Goal: Contribute content

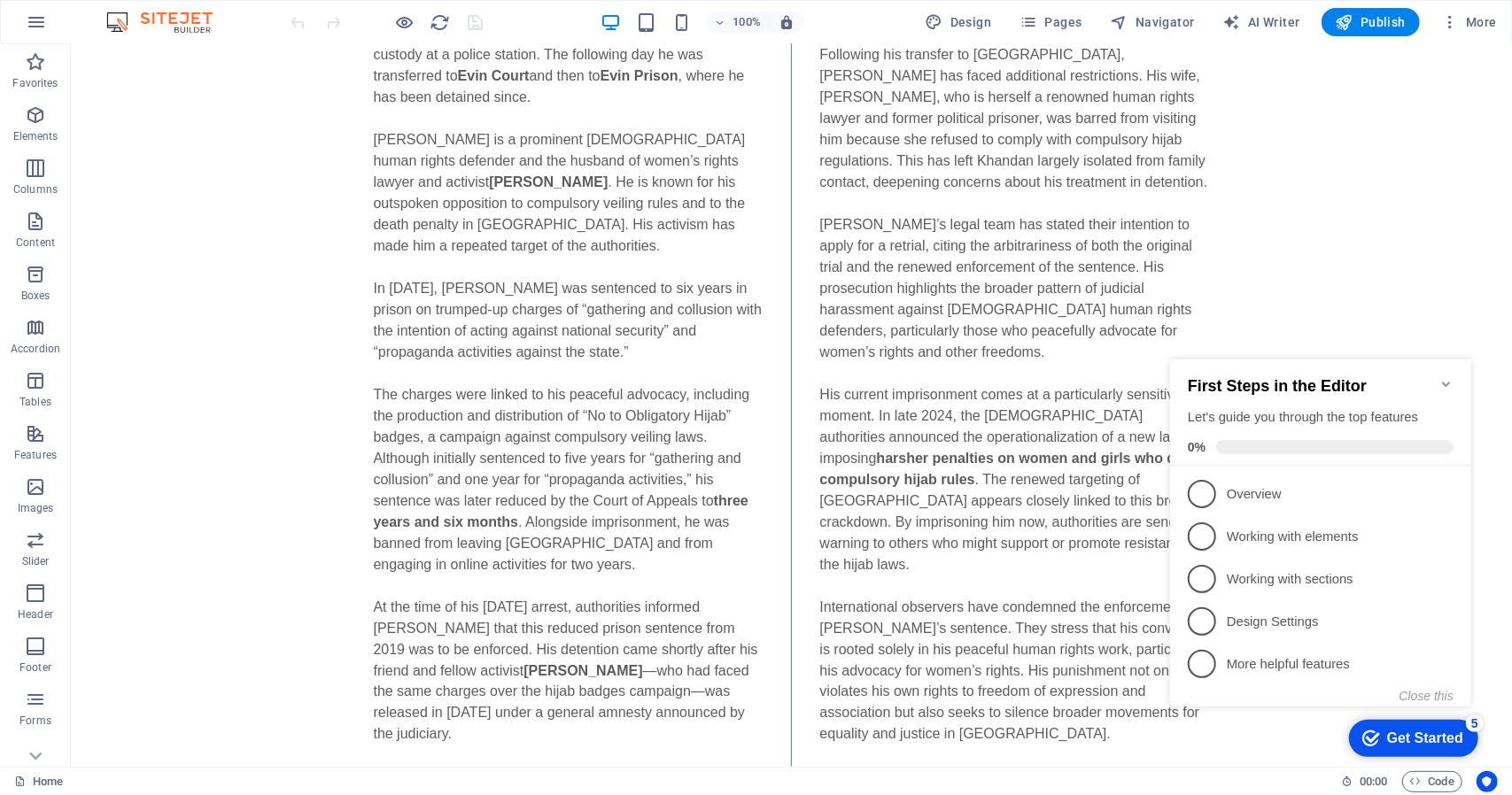
scroll to position [1667, 0]
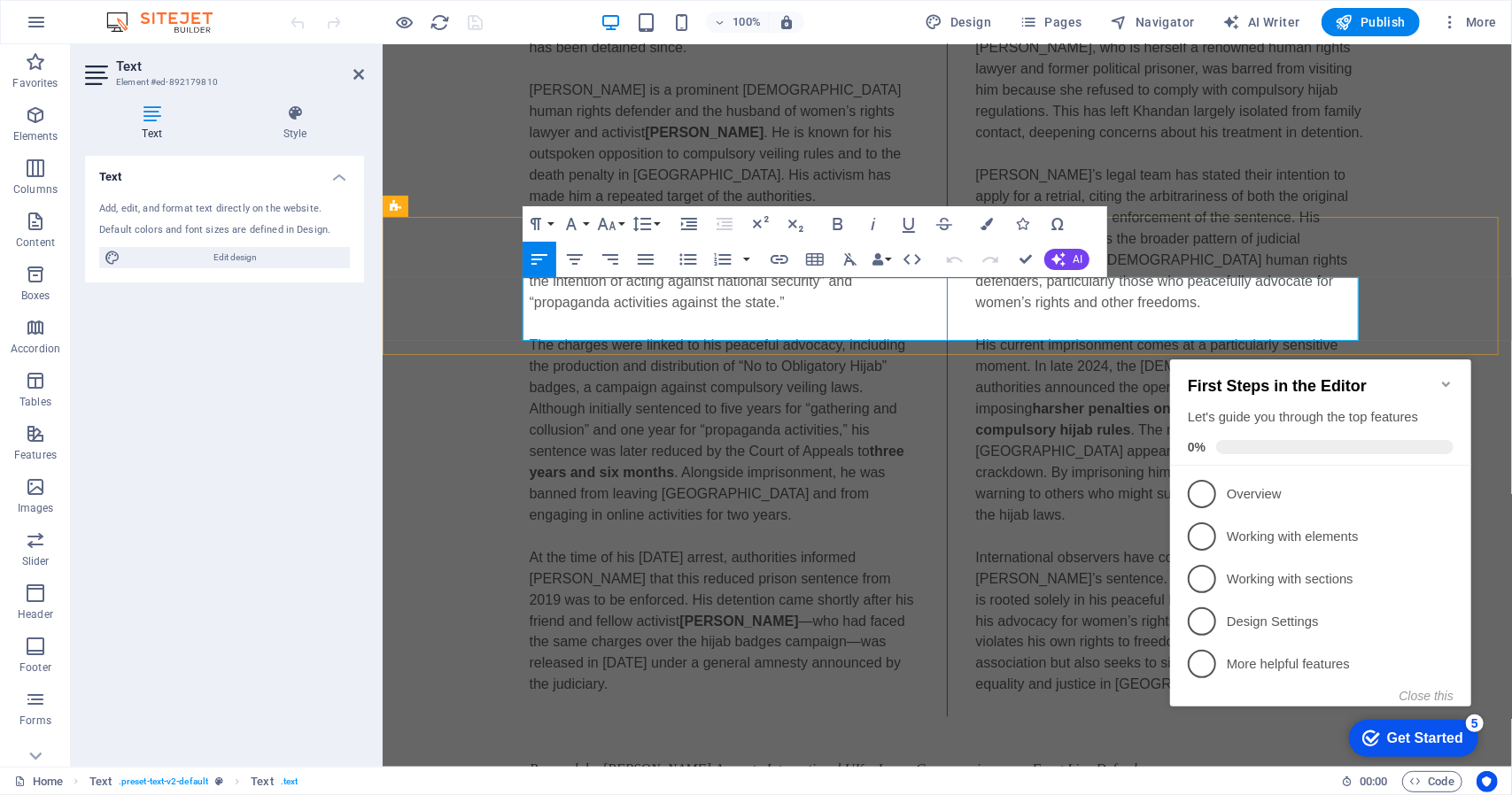
drag, startPoint x: 1269, startPoint y: 290, endPoint x: 1289, endPoint y: 285, distance: 20.6
click at [1396, 21] on span "Publish" at bounding box center [1371, 22] width 70 height 18
